Goal: Navigation & Orientation: Find specific page/section

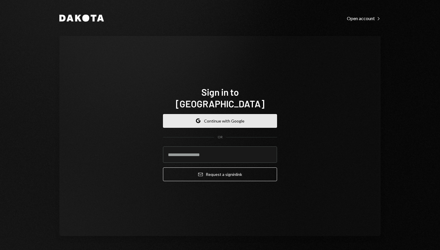
click at [235, 114] on button "Google Continue with Google" at bounding box center [220, 121] width 114 height 14
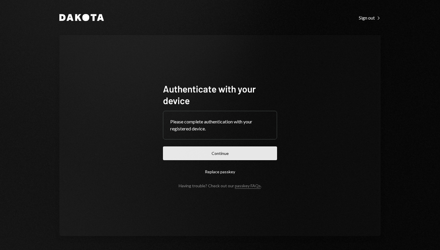
click at [227, 157] on button "Continue" at bounding box center [220, 153] width 114 height 14
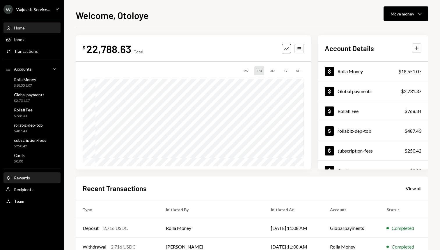
click at [24, 177] on div "Rewards" at bounding box center [22, 177] width 16 height 5
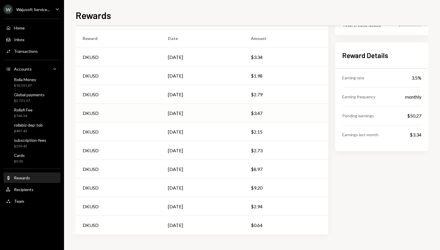
scroll to position [85, 0]
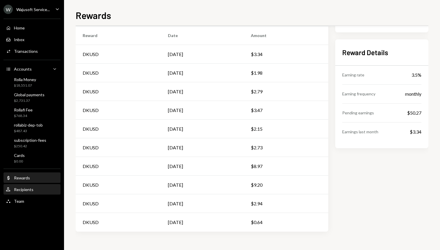
click at [35, 189] on div "User Recipients" at bounding box center [32, 189] width 52 height 5
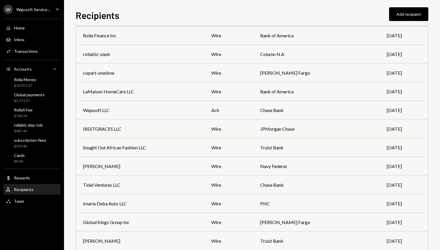
scroll to position [428, 0]
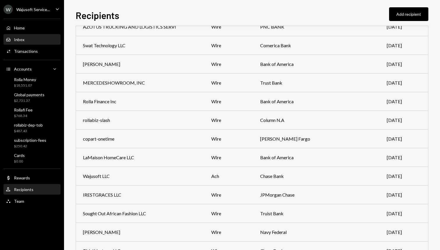
click at [38, 40] on div "Inbox Inbox" at bounding box center [32, 39] width 52 height 5
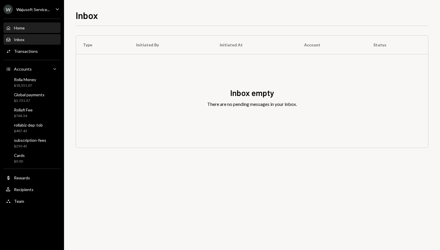
click at [37, 31] on div "Home Home" at bounding box center [32, 28] width 52 height 10
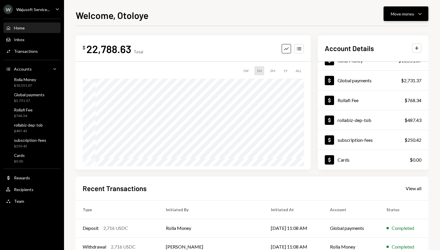
click at [422, 13] on icon "Caret Down" at bounding box center [420, 13] width 7 height 7
click at [354, 31] on div "$ 22,788.63 Total Graph Accounts 1W 1M 3M 1Y ALL Account Details Plus Dollar Ro…" at bounding box center [252, 175] width 353 height 298
click at [328, 5] on div "Welcome, Otoloye Move money Caret Down $ 22,788.63 Total Graph Accounts 1W 1M 3…" at bounding box center [252, 125] width 376 height 250
